Goal: Find specific fact: Find specific fact

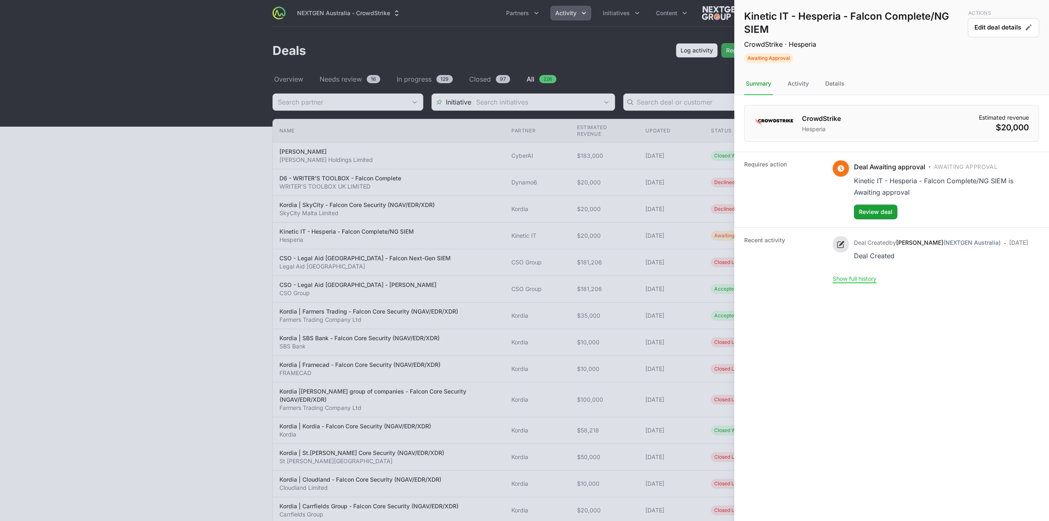
click at [75, 46] on div at bounding box center [524, 260] width 1049 height 521
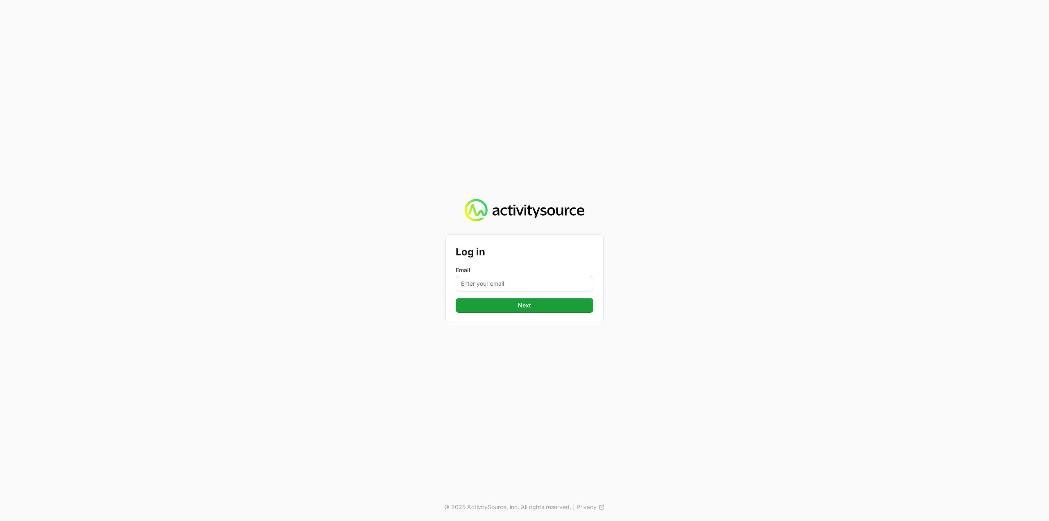
click at [491, 276] on div "Email" at bounding box center [525, 278] width 138 height 25
click at [496, 285] on input "Email" at bounding box center [525, 284] width 138 height 16
type input "Mustafa.larki@nextgen.group"
click at [510, 306] on span "Next" at bounding box center [524, 305] width 128 height 10
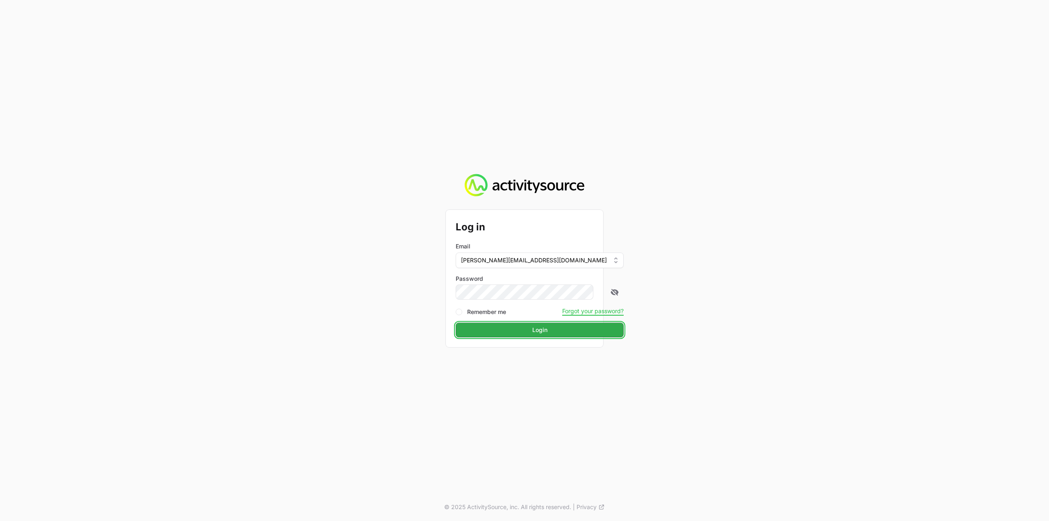
click at [528, 334] on span "Login" at bounding box center [539, 330] width 158 height 10
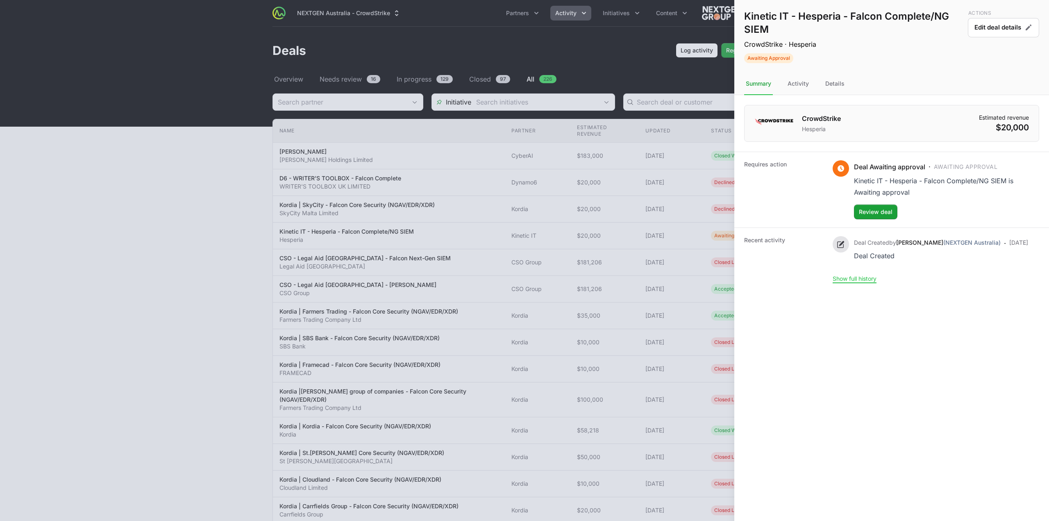
click at [617, 202] on div at bounding box center [524, 260] width 1049 height 521
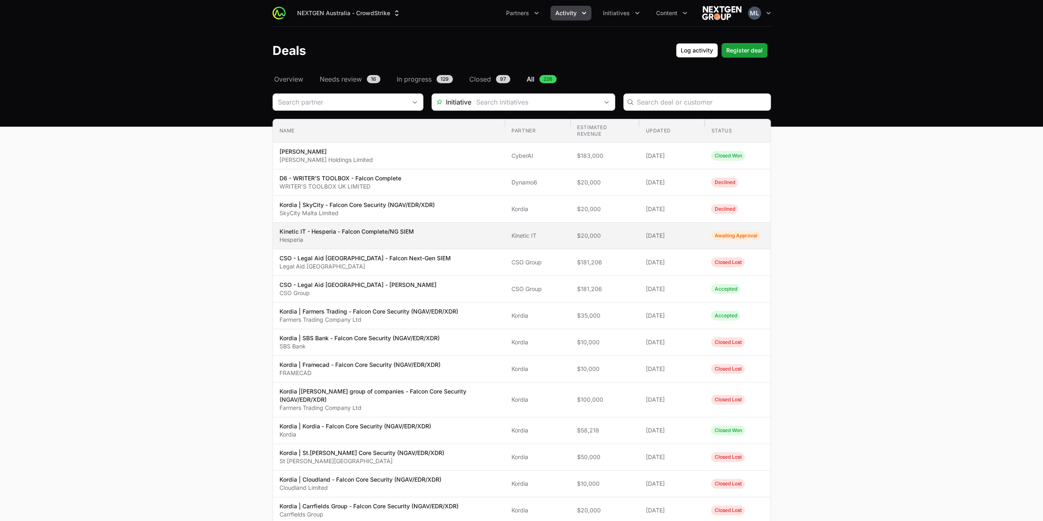
click at [360, 236] on p "Hesperia" at bounding box center [346, 240] width 134 height 8
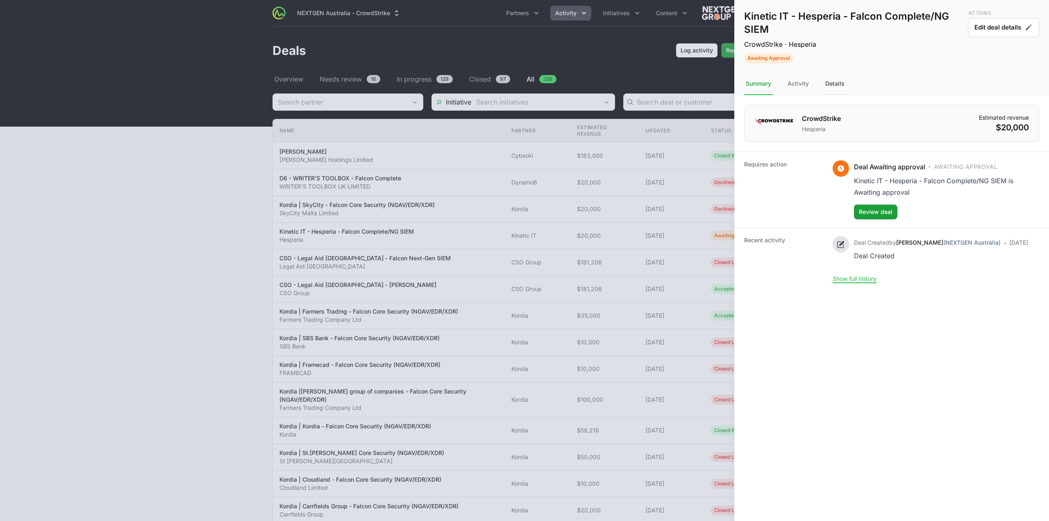
click at [841, 73] on div "Details" at bounding box center [834, 84] width 23 height 22
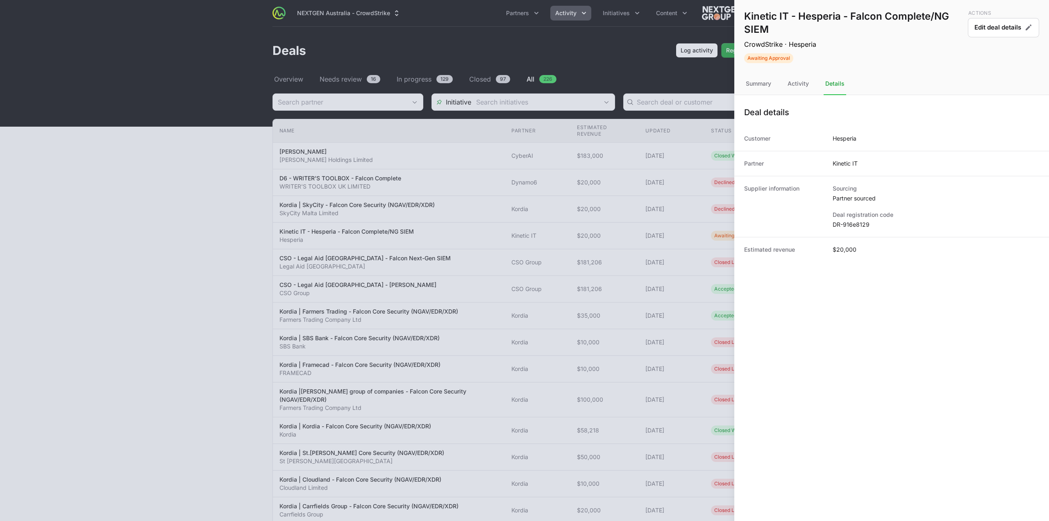
click at [837, 85] on div "Details" at bounding box center [834, 84] width 23 height 22
click at [850, 227] on dd "DR-916e8129" at bounding box center [935, 224] width 206 height 8
copy dl "DR-916e8129"
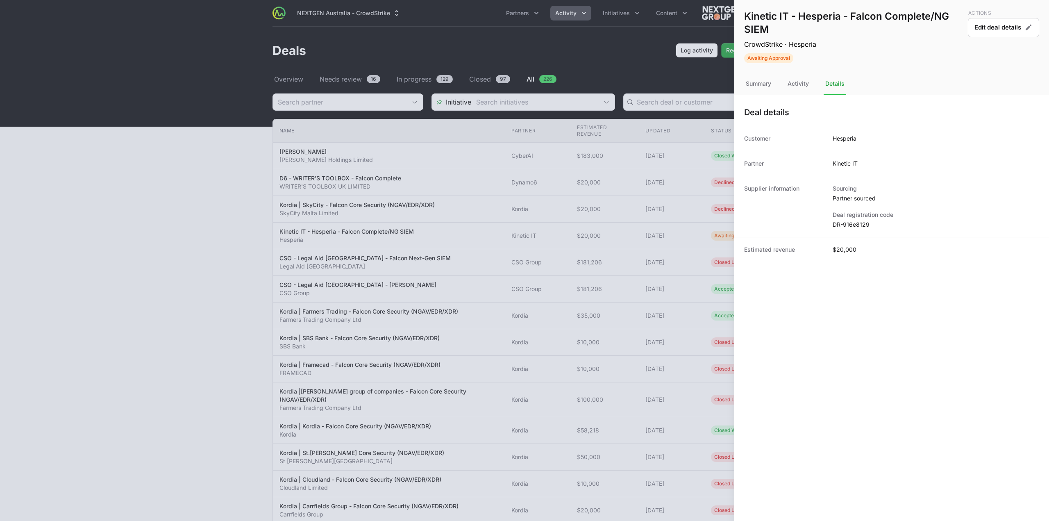
click at [621, 218] on div at bounding box center [524, 260] width 1049 height 521
